Goal: Communication & Community: Share content

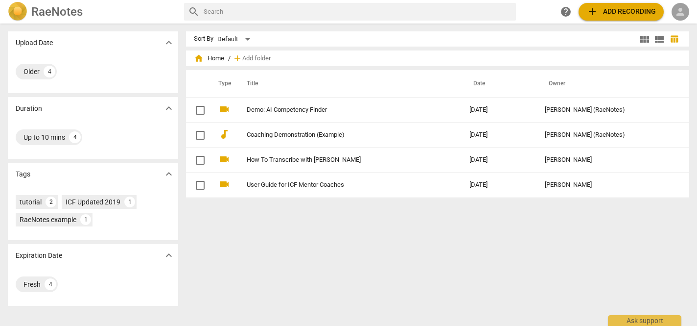
click at [682, 15] on span "person" at bounding box center [681, 12] width 12 height 12
click at [672, 24] on li "Login" at bounding box center [672, 24] width 35 height 24
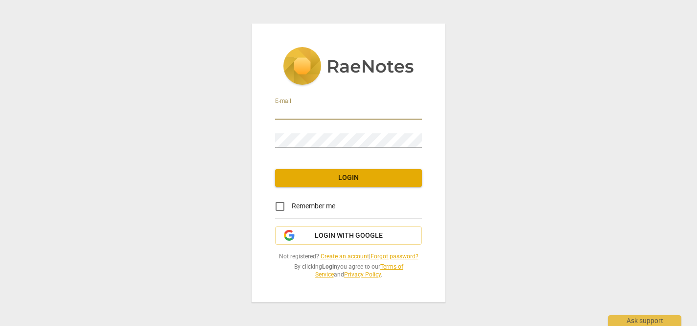
click at [360, 112] on input "email" at bounding box center [348, 112] width 147 height 14
type input "[EMAIL_ADDRESS][DOMAIN_NAME]"
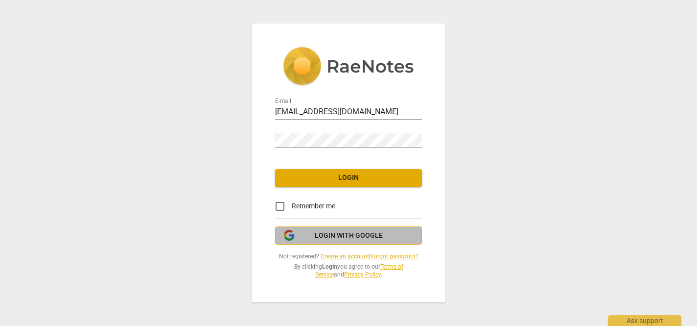
click at [339, 236] on span "Login with Google" at bounding box center [349, 236] width 68 height 10
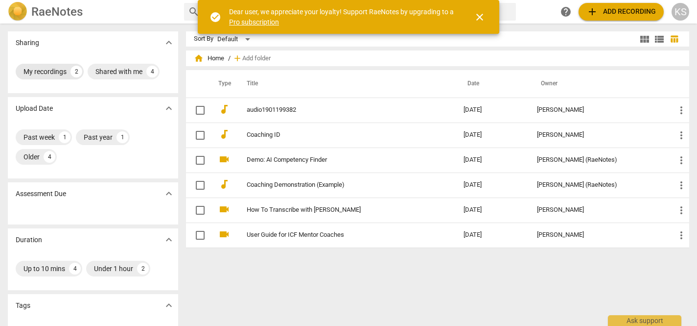
click at [51, 72] on div "My recordings" at bounding box center [45, 72] width 43 height 10
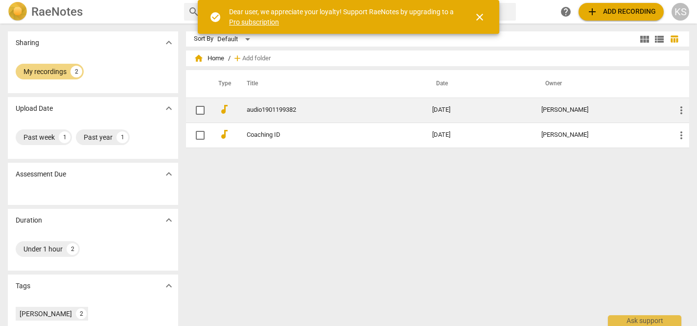
click at [471, 112] on td "[DATE]" at bounding box center [479, 109] width 109 height 25
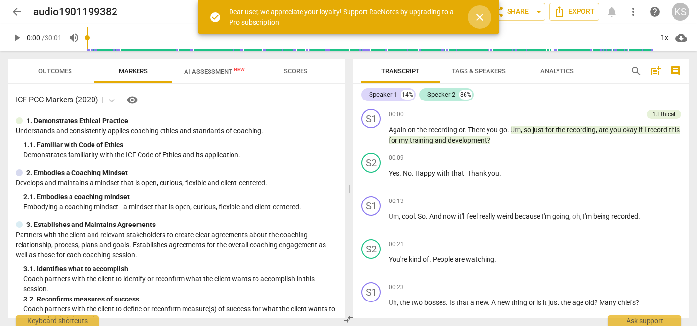
click at [484, 18] on span "close" at bounding box center [480, 17] width 12 height 12
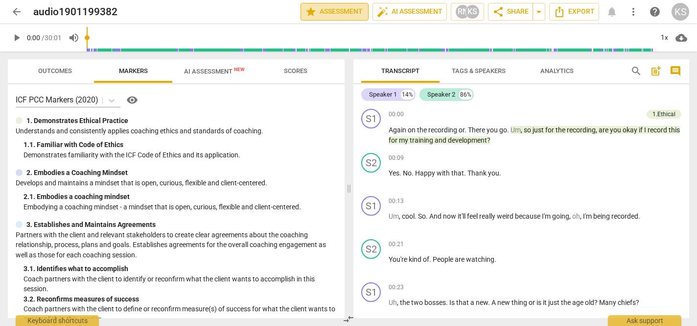
click at [340, 9] on span "star Assessment" at bounding box center [334, 12] width 59 height 12
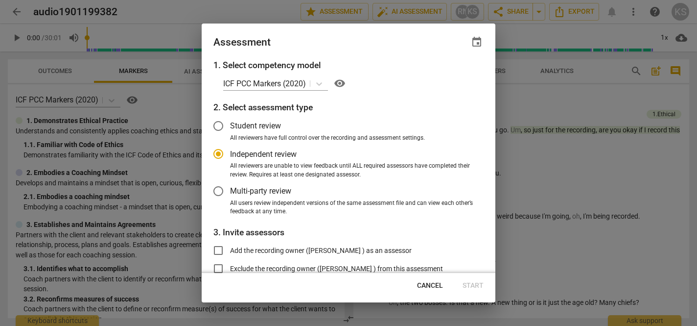
click at [515, 18] on div at bounding box center [348, 163] width 697 height 326
radio input "false"
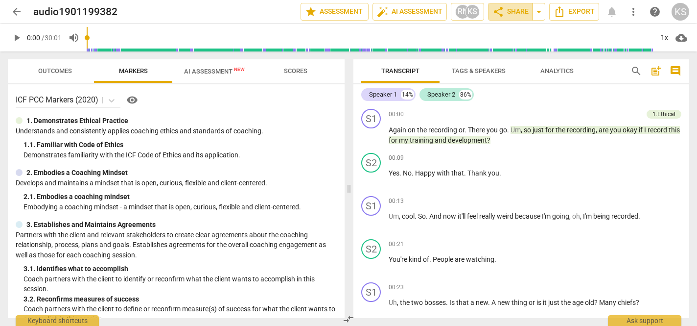
click at [515, 18] on button "share Share" at bounding box center [510, 12] width 45 height 18
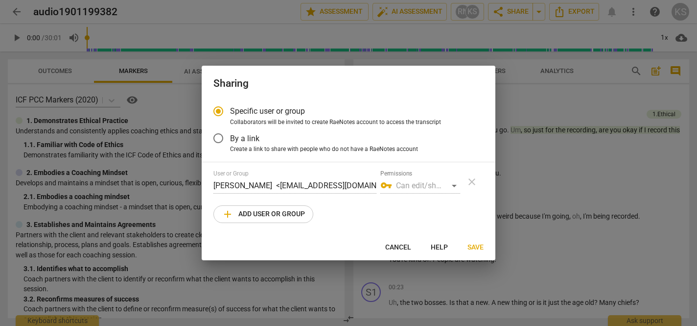
click at [296, 215] on span "add Add user or group" at bounding box center [263, 214] width 83 height 12
radio input "false"
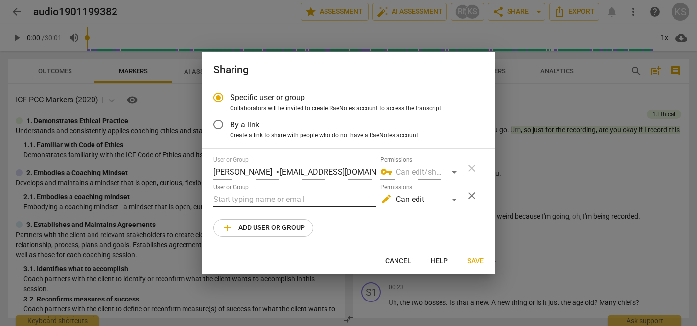
click at [296, 203] on input "text" at bounding box center [295, 199] width 163 height 16
type input "[PERSON_NAME]"
drag, startPoint x: 255, startPoint y: 199, endPoint x: 189, endPoint y: 193, distance: 66.9
click at [189, 193] on div "Sharing Specific user or group Collaborators will be invited to create RaeNotes…" at bounding box center [348, 163] width 697 height 326
type input "[PERSON_NAME] associates"
